Goal: Information Seeking & Learning: Learn about a topic

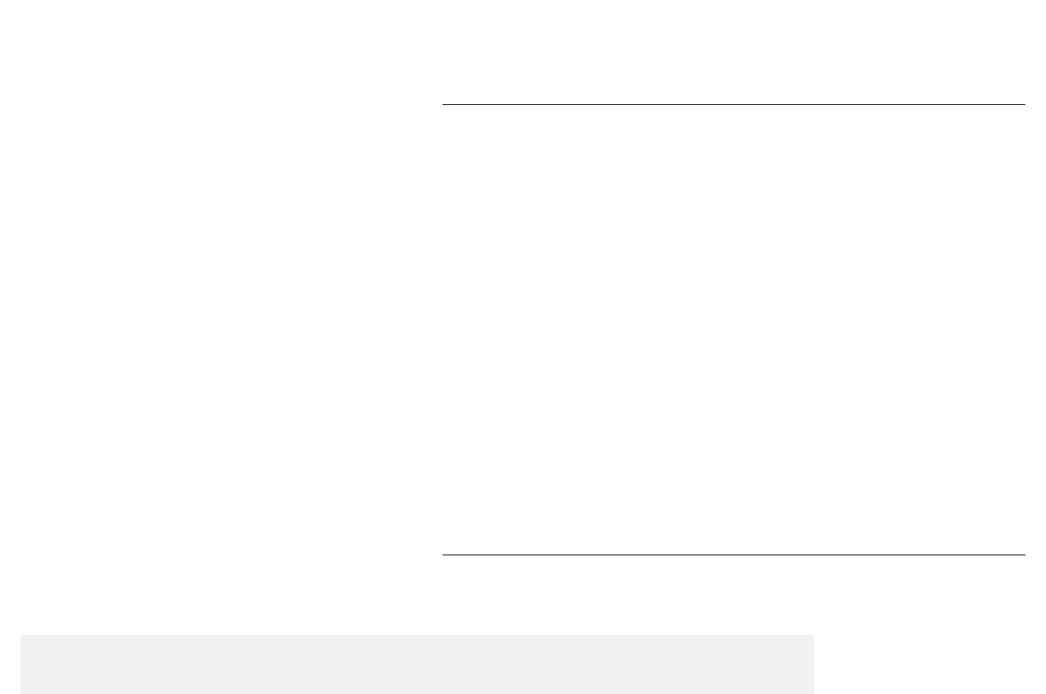
scroll to position [699, 0]
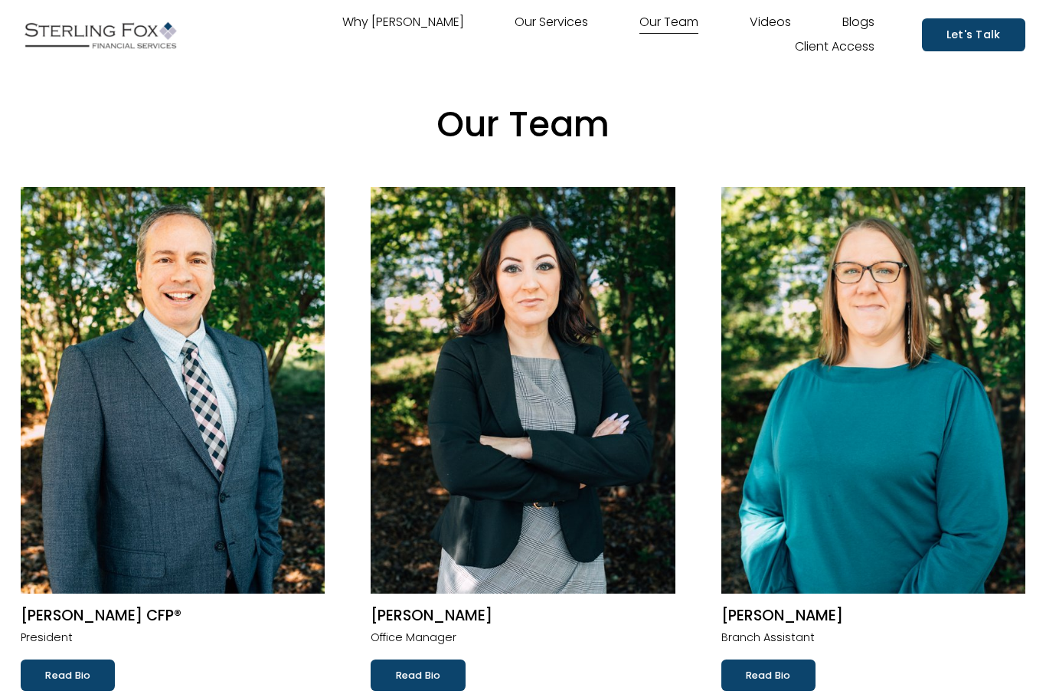
click at [750, 32] on link "Videos" at bounding box center [770, 23] width 41 height 24
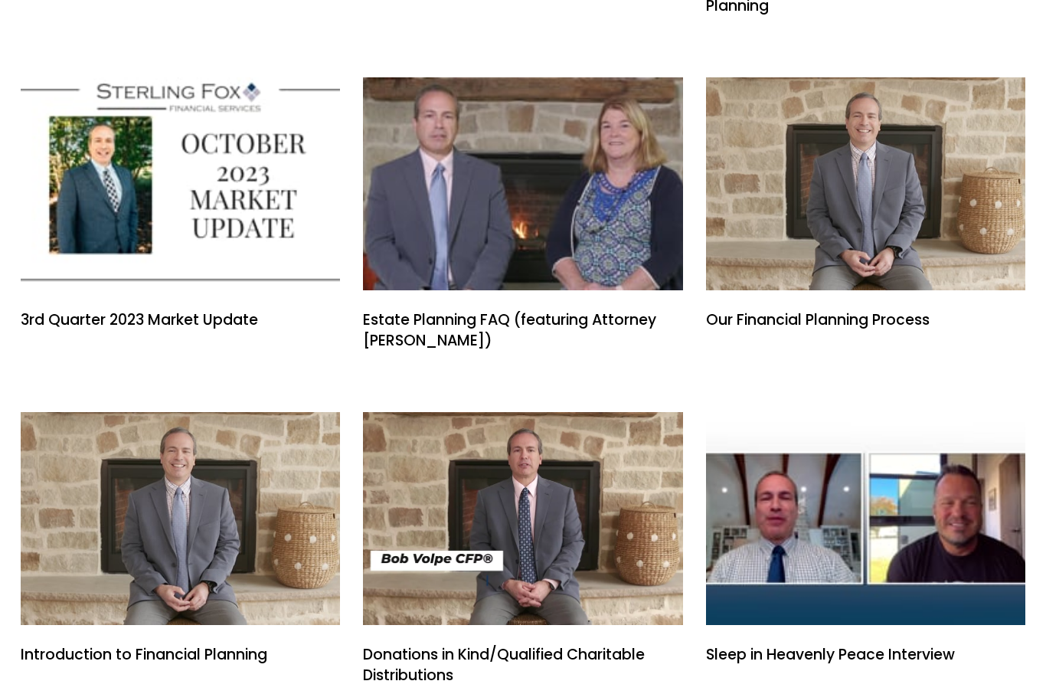
scroll to position [766, 0]
click at [870, 317] on link "Our Financial Planning Process" at bounding box center [865, 319] width 319 height 21
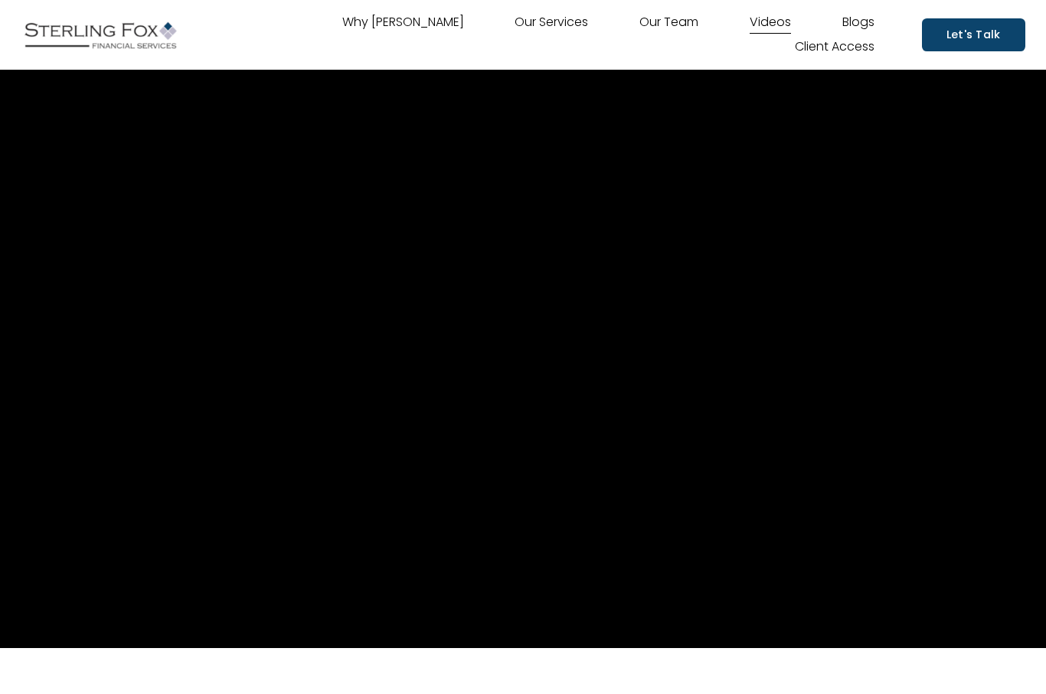
click at [514, 35] on link "Our Services" at bounding box center [550, 23] width 73 height 24
click at [514, 28] on link "Our Services" at bounding box center [550, 23] width 73 height 24
click at [342, 34] on link "Why [PERSON_NAME]" at bounding box center [403, 23] width 122 height 24
click at [514, 35] on link "Our Services" at bounding box center [550, 23] width 73 height 24
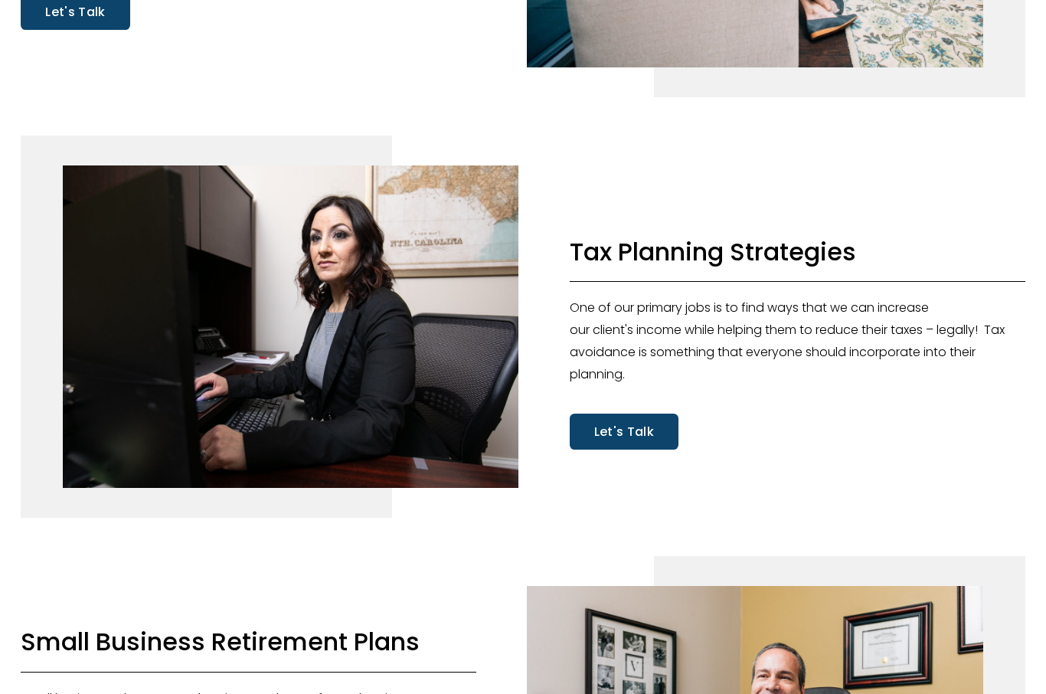
scroll to position [3394, 0]
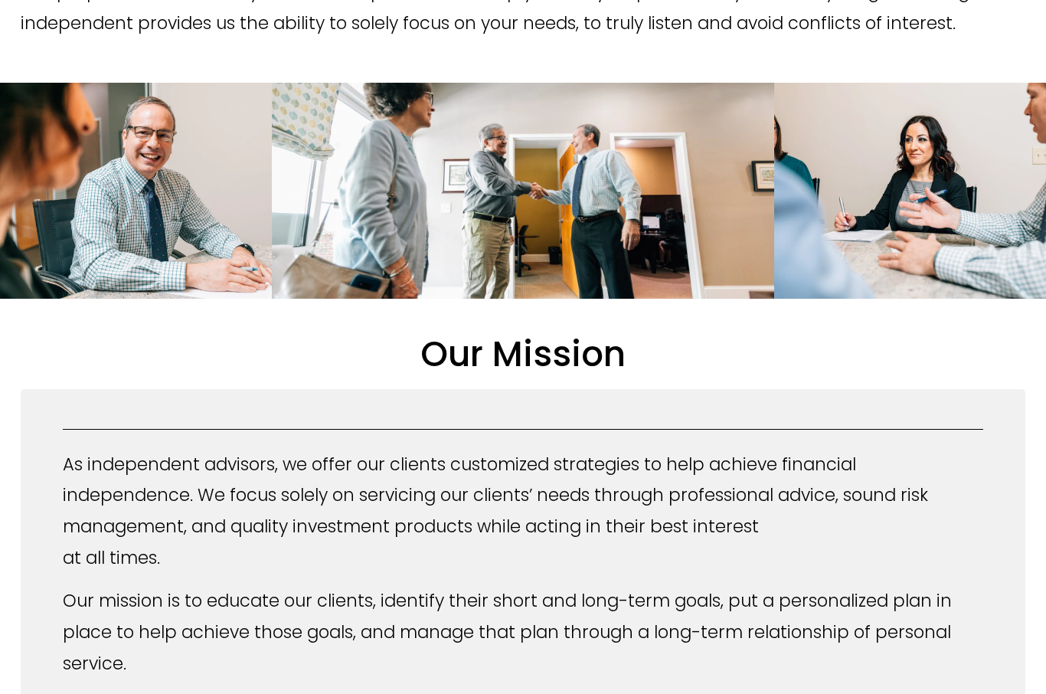
scroll to position [456, 0]
